Goal: Task Accomplishment & Management: Manage account settings

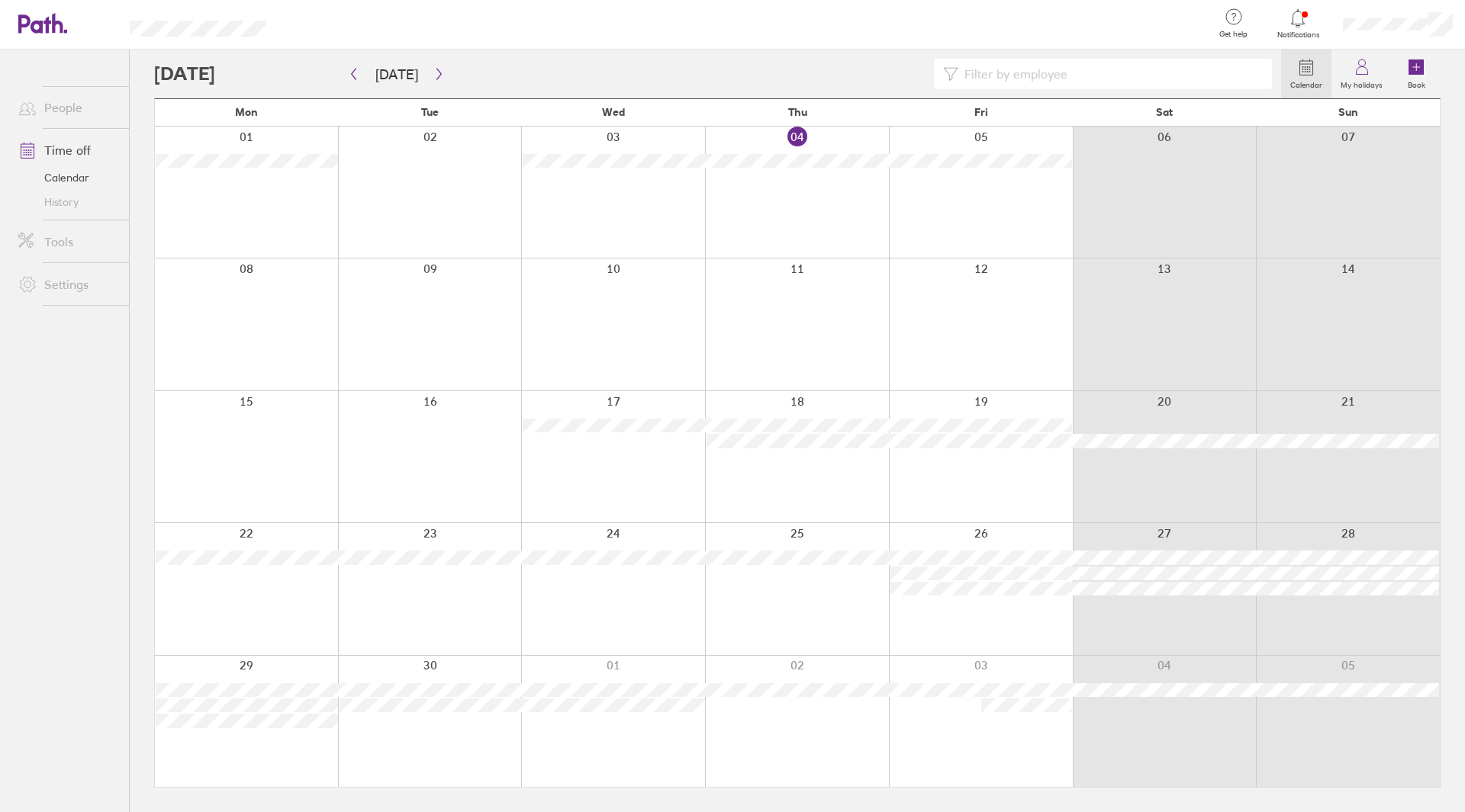
click at [962, 342] on div at bounding box center [981, 324] width 184 height 131
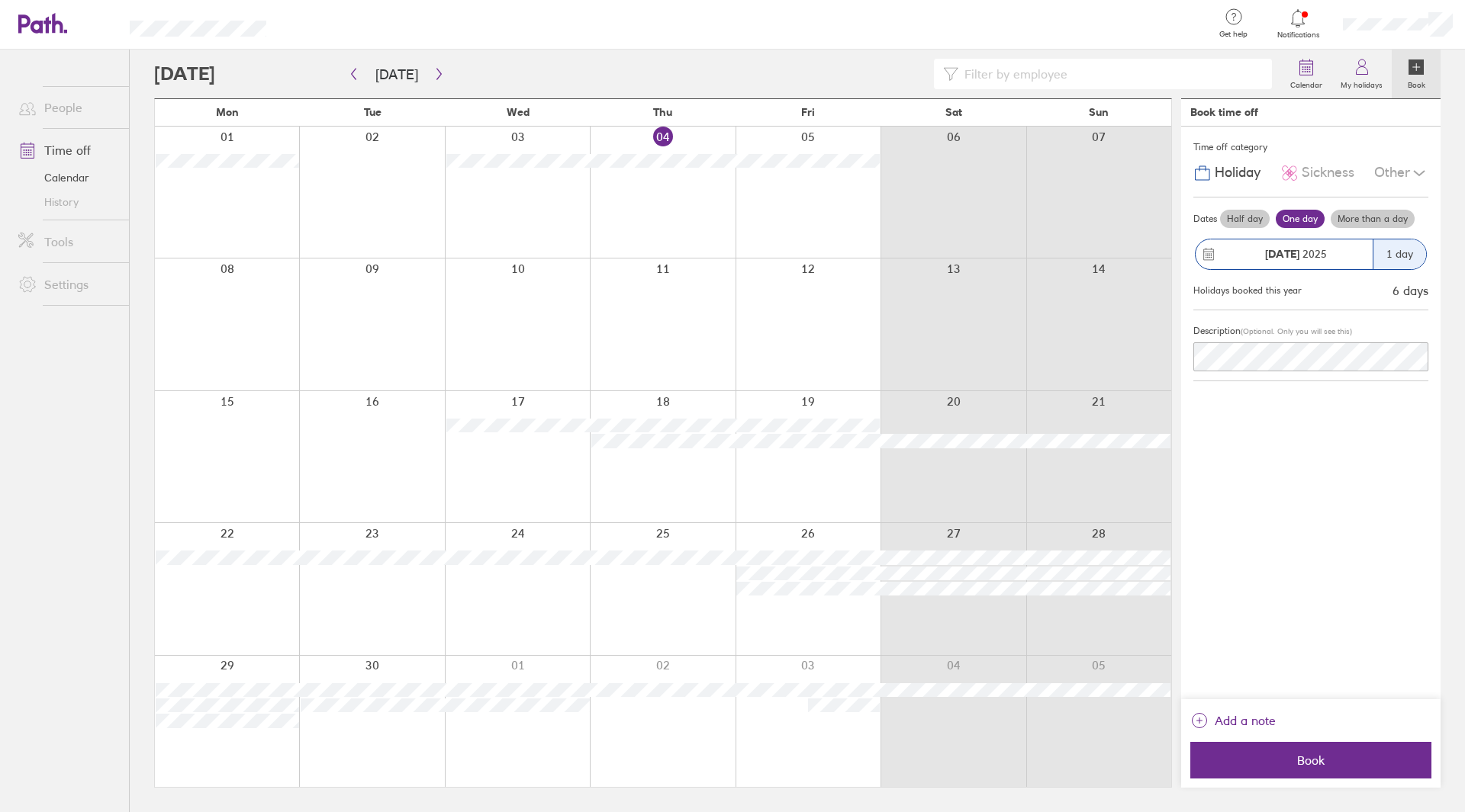
click at [842, 337] on div at bounding box center [808, 324] width 145 height 131
click at [1340, 769] on button "Book" at bounding box center [1311, 760] width 241 height 36
